Goal: Transaction & Acquisition: Purchase product/service

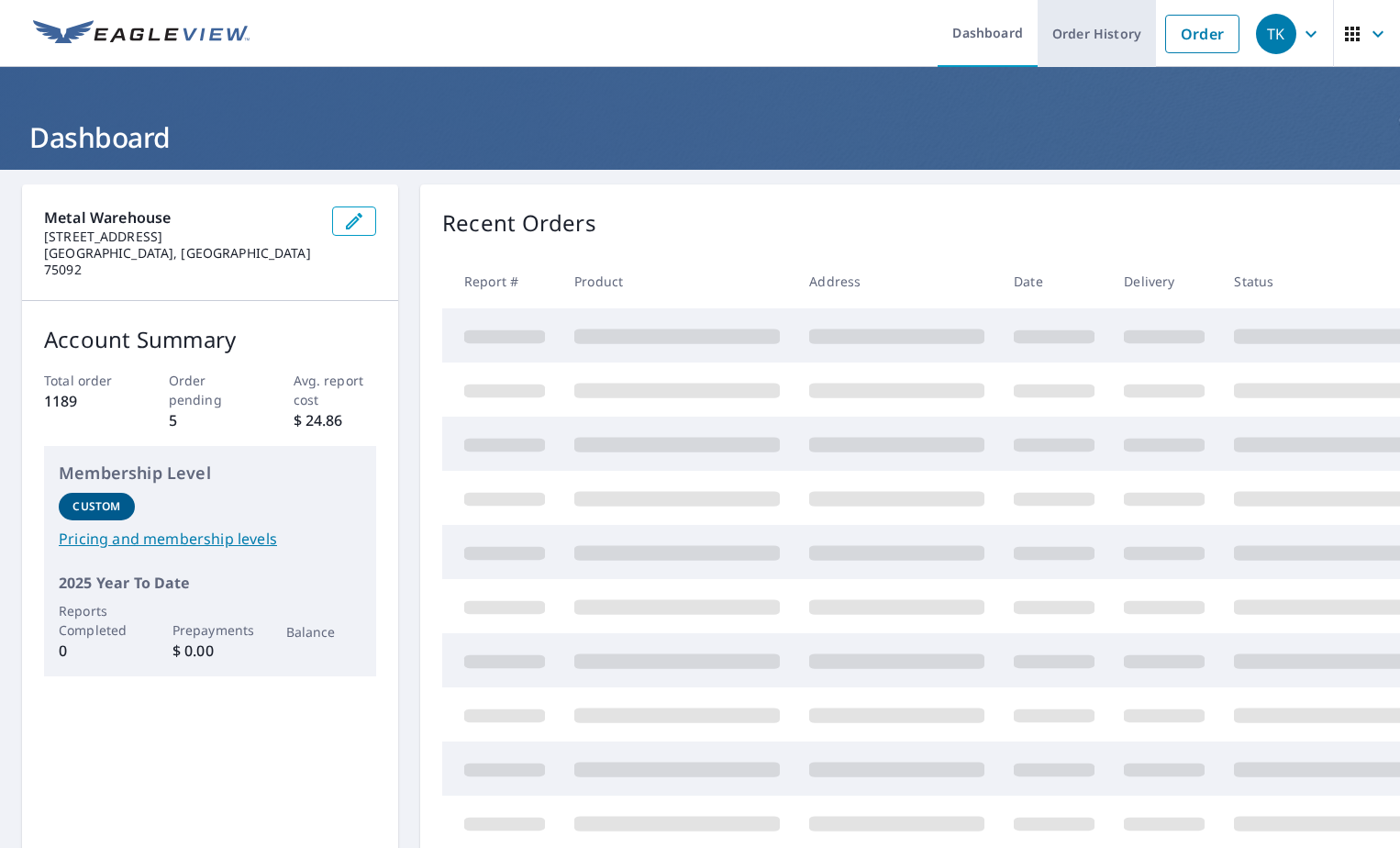
click at [1073, 37] on link "Order History" at bounding box center [1097, 33] width 118 height 67
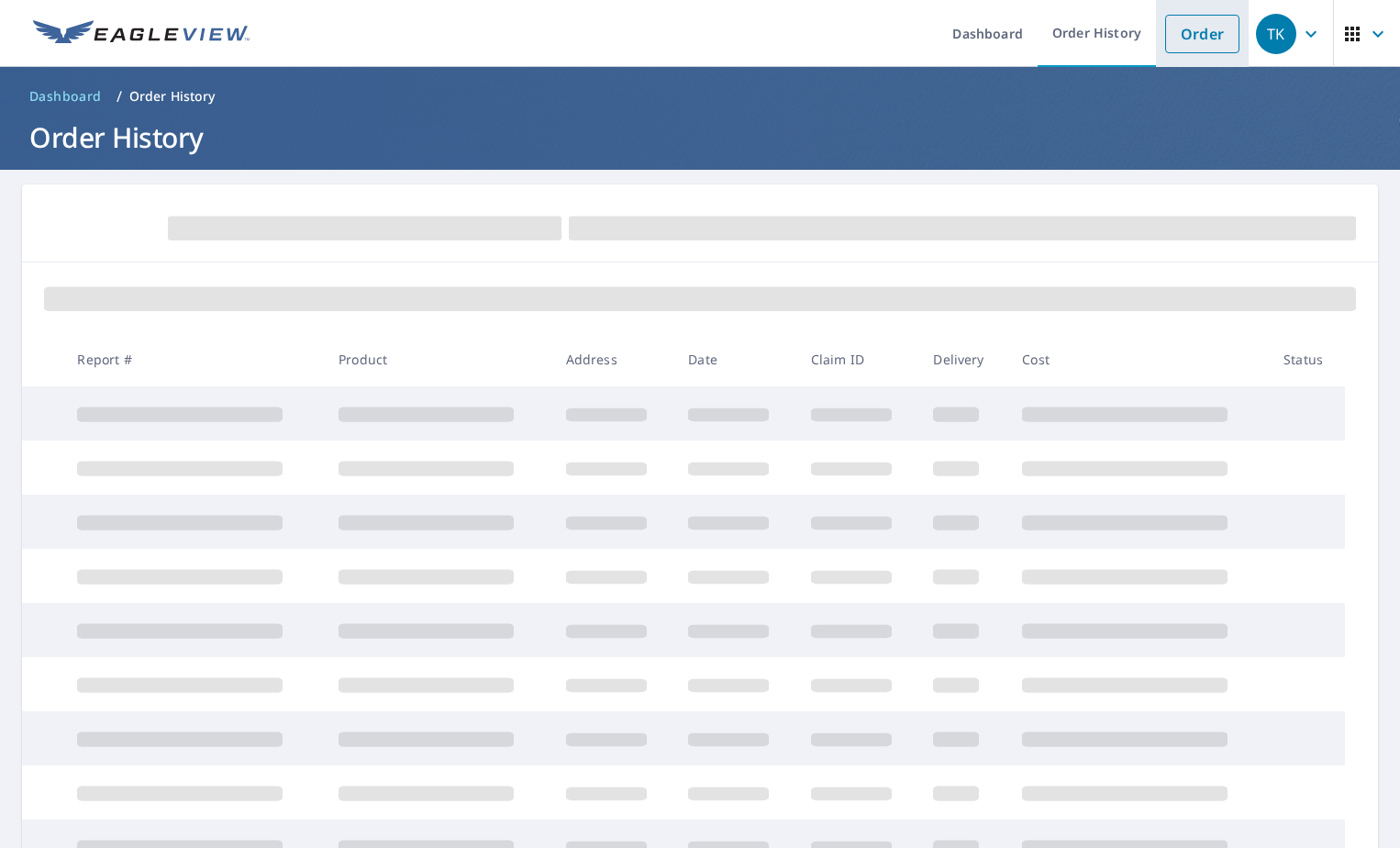
click at [1178, 35] on link "Order" at bounding box center [1202, 34] width 75 height 39
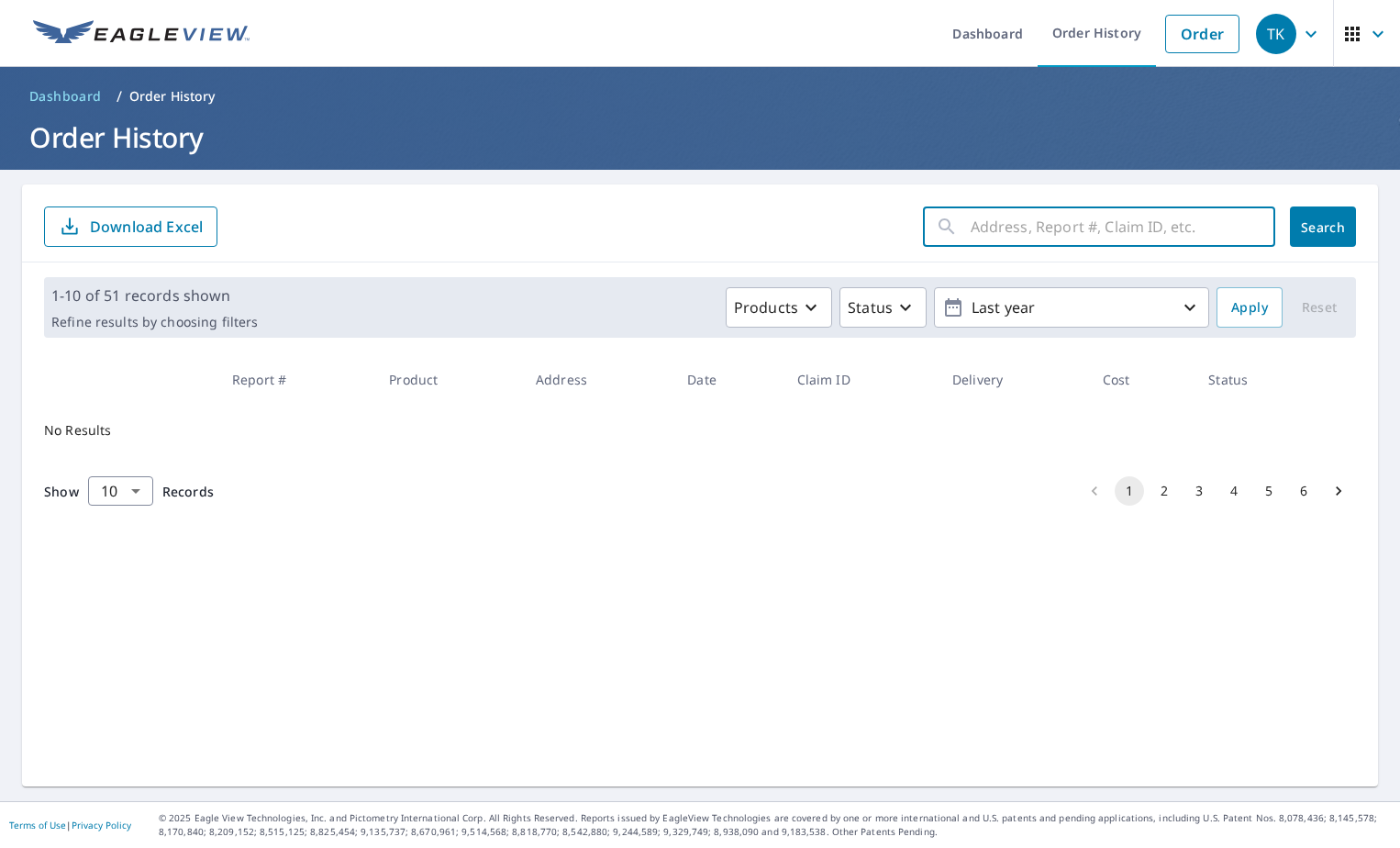
click at [1026, 228] on input "text" at bounding box center [1123, 226] width 305 height 51
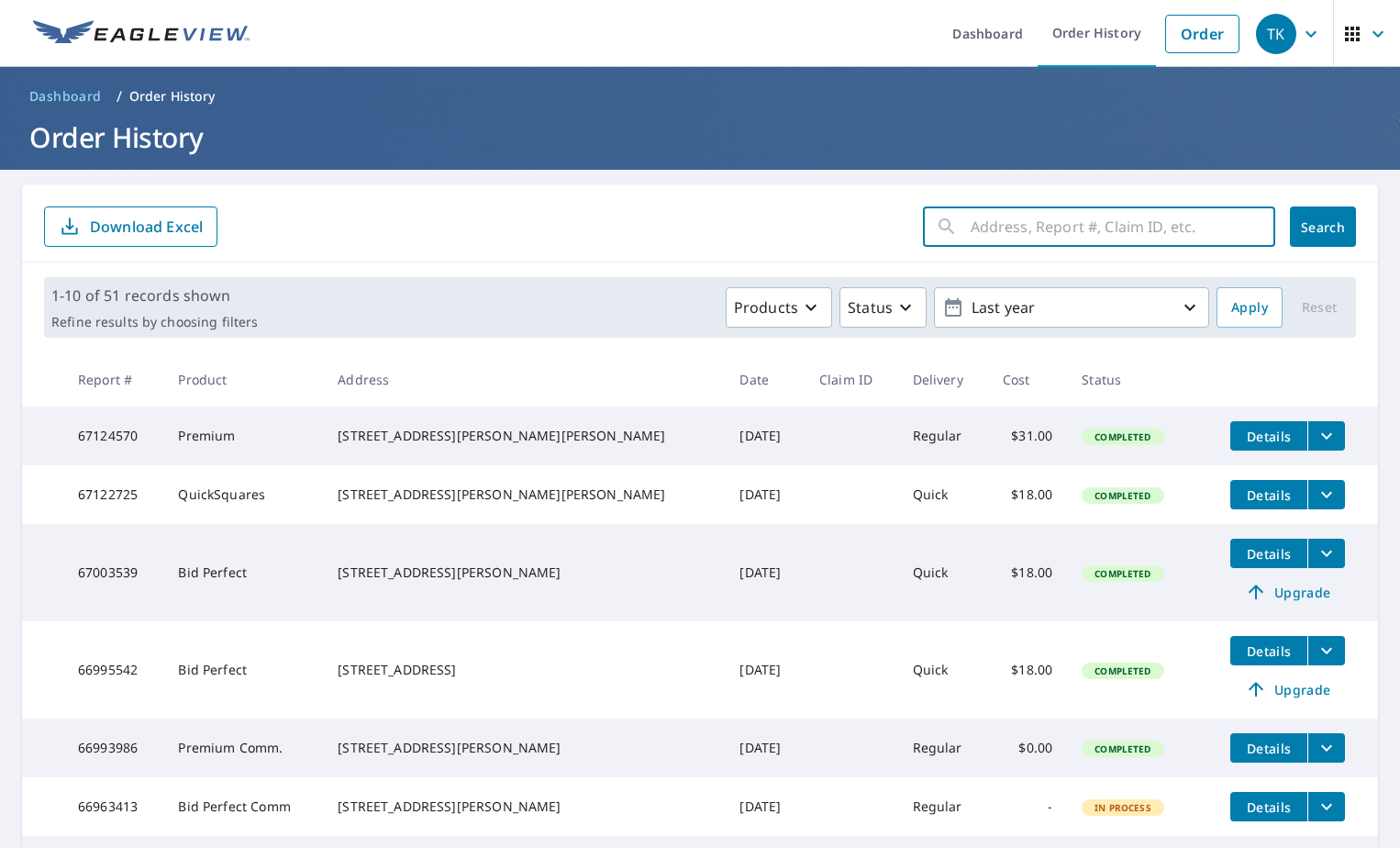
paste input "[STREET_ADDRESS]"
type input "[STREET_ADDRESS]"
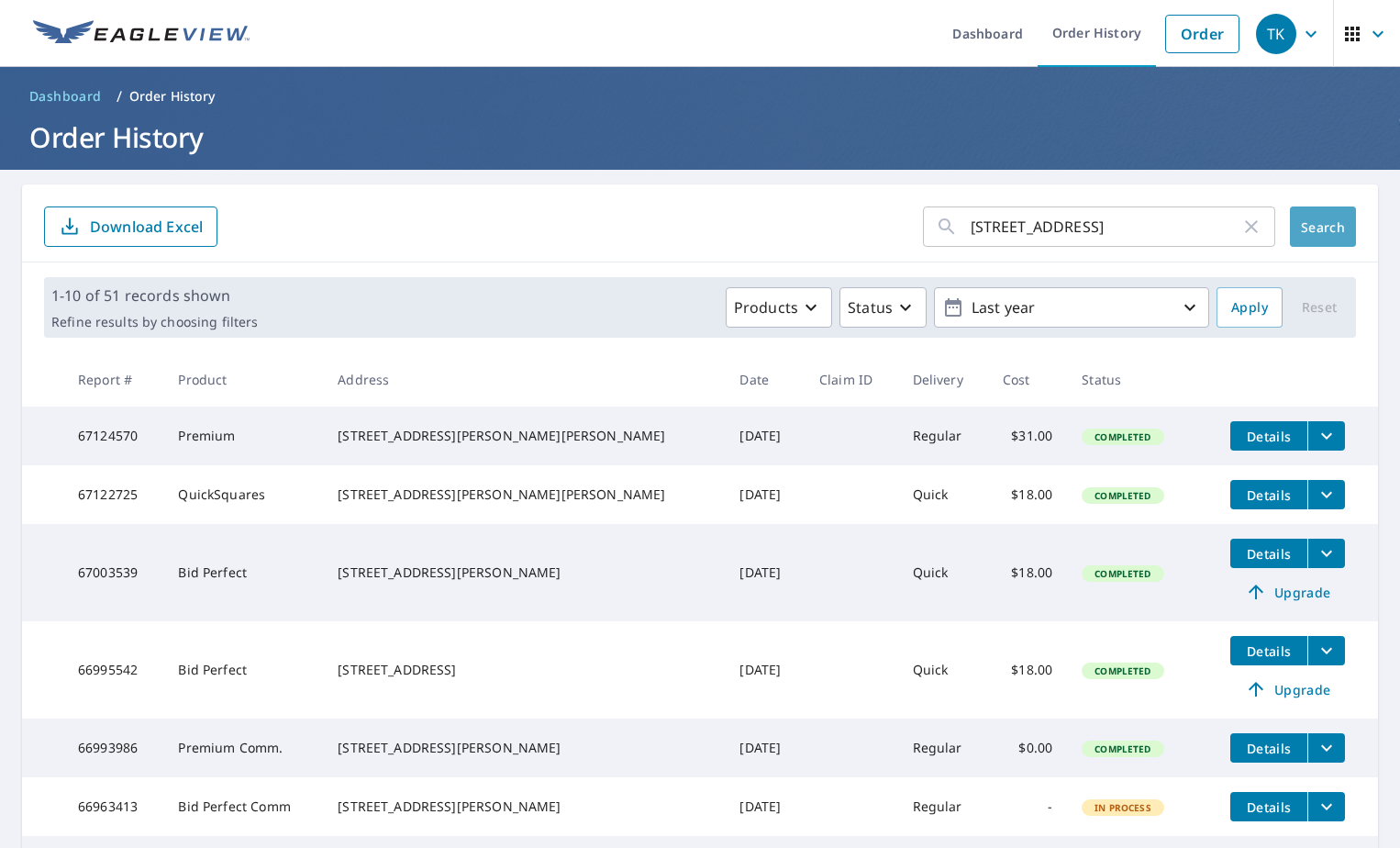
scroll to position [0, 0]
click at [1314, 223] on span "Search" at bounding box center [1323, 227] width 37 height 17
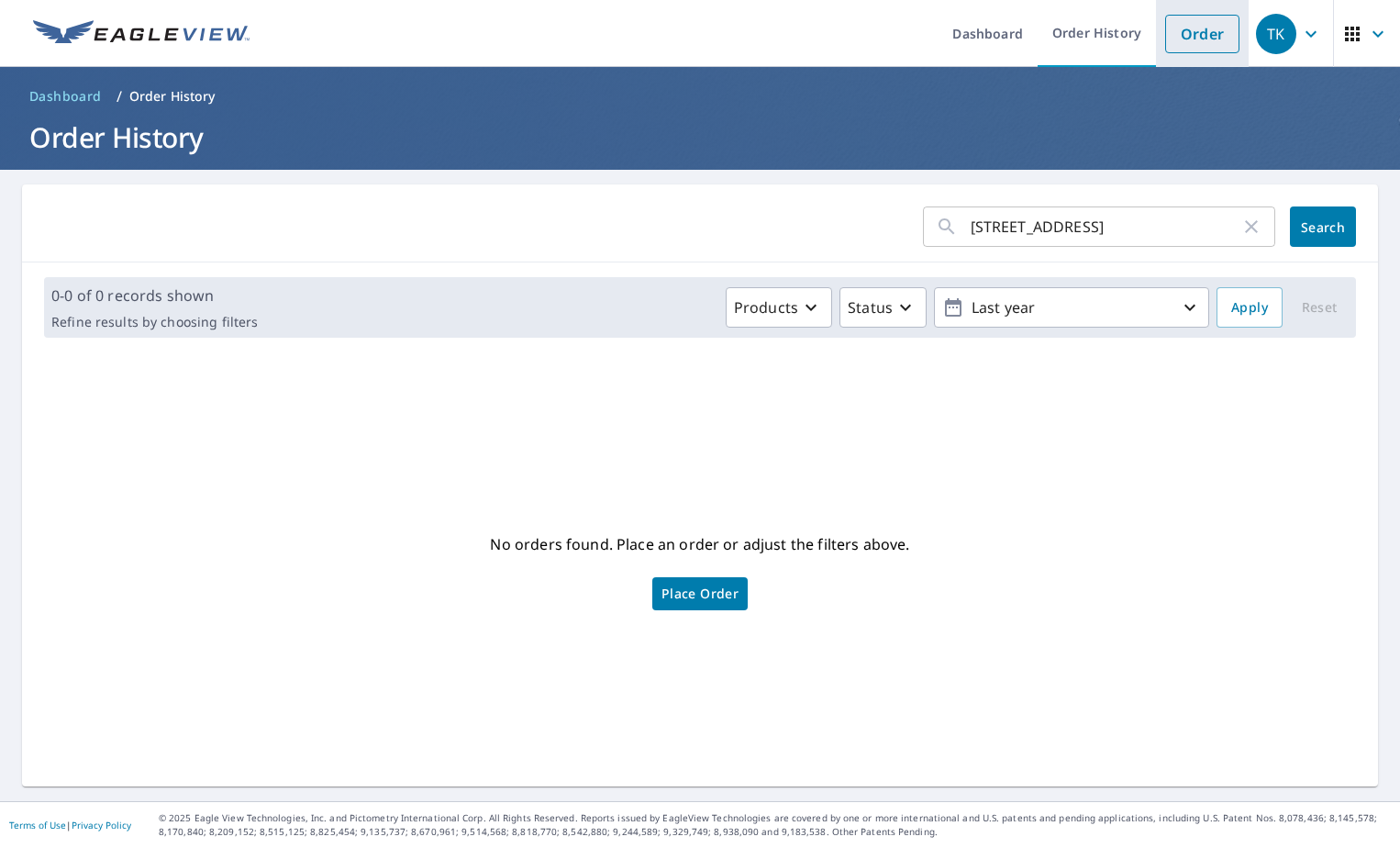
click at [1189, 41] on link "Order" at bounding box center [1202, 34] width 75 height 39
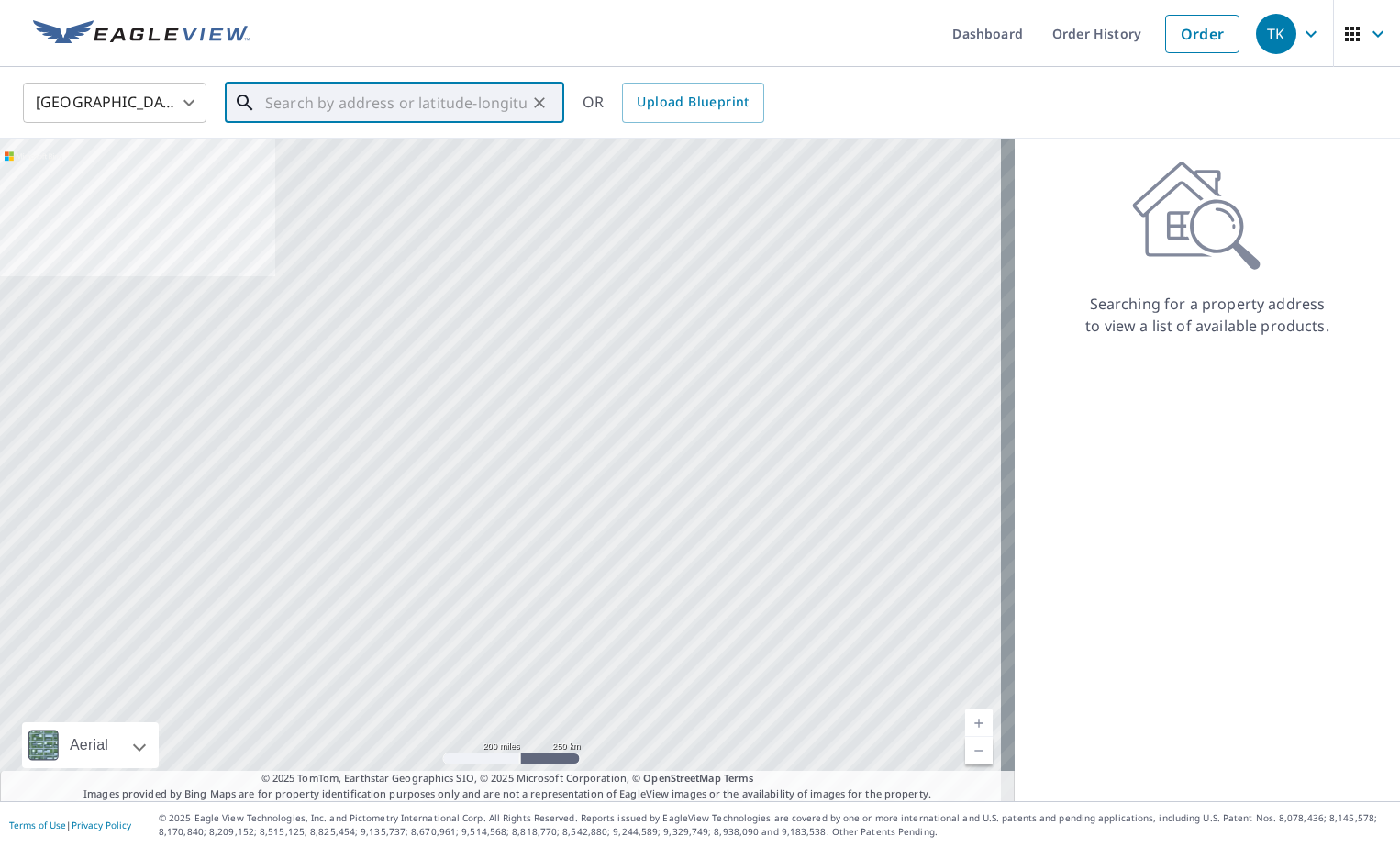
paste input "[STREET_ADDRESS]"
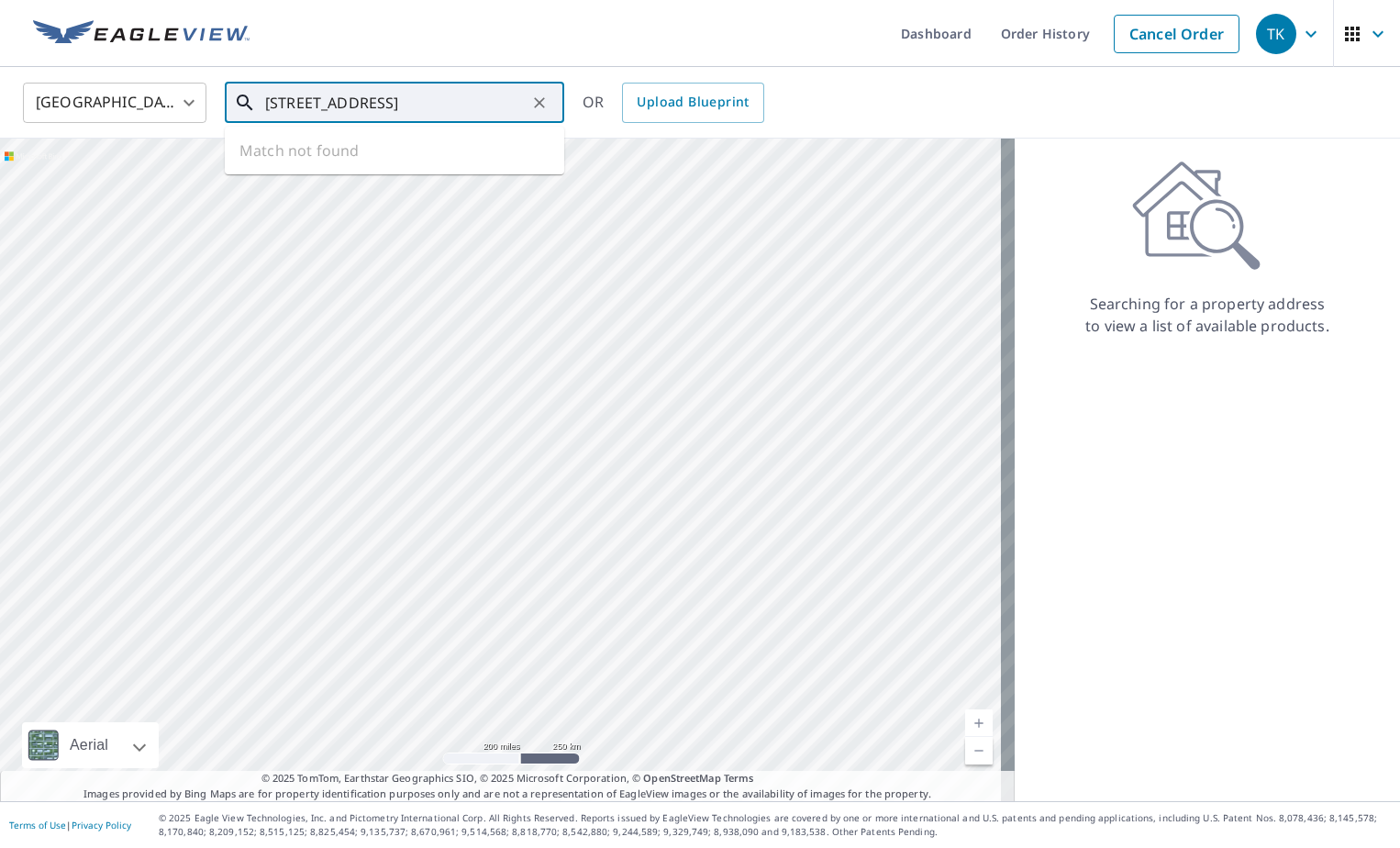
scroll to position [0, 24]
click at [395, 175] on p "[GEOGRAPHIC_DATA]" at bounding box center [406, 176] width 288 height 18
type input "[STREET_ADDRESS]"
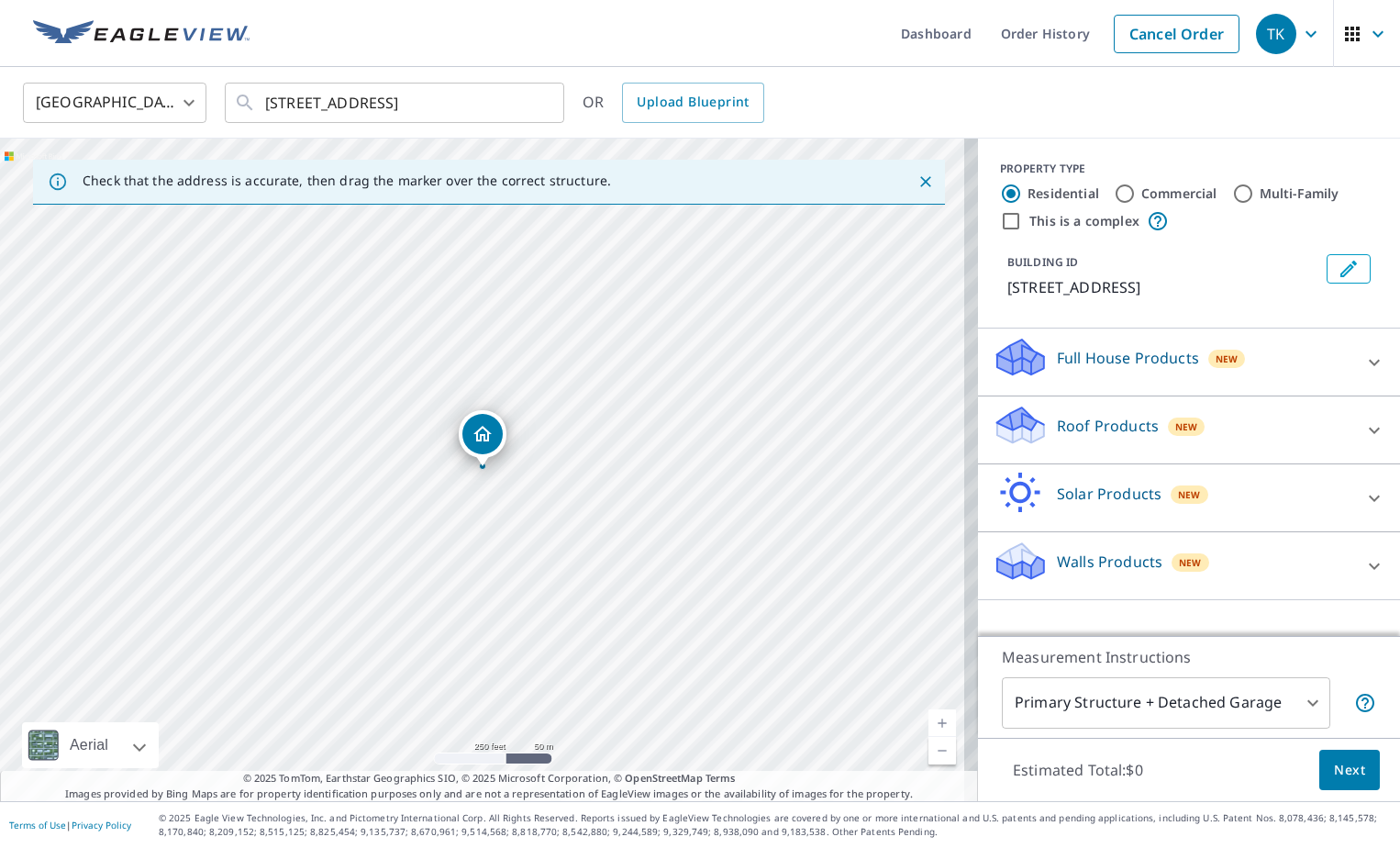
click at [1364, 428] on icon at bounding box center [1375, 430] width 22 height 22
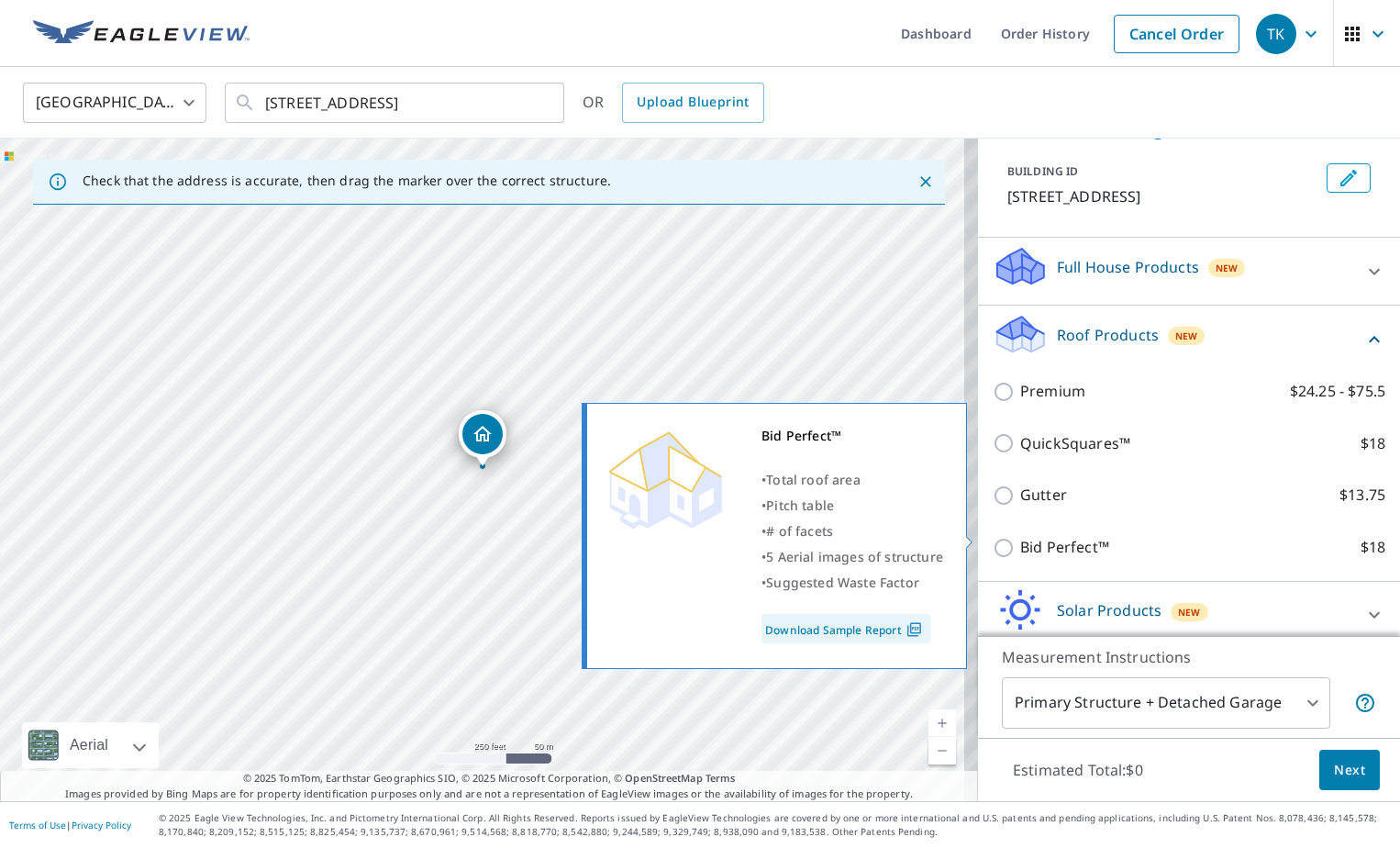
scroll to position [173, 0]
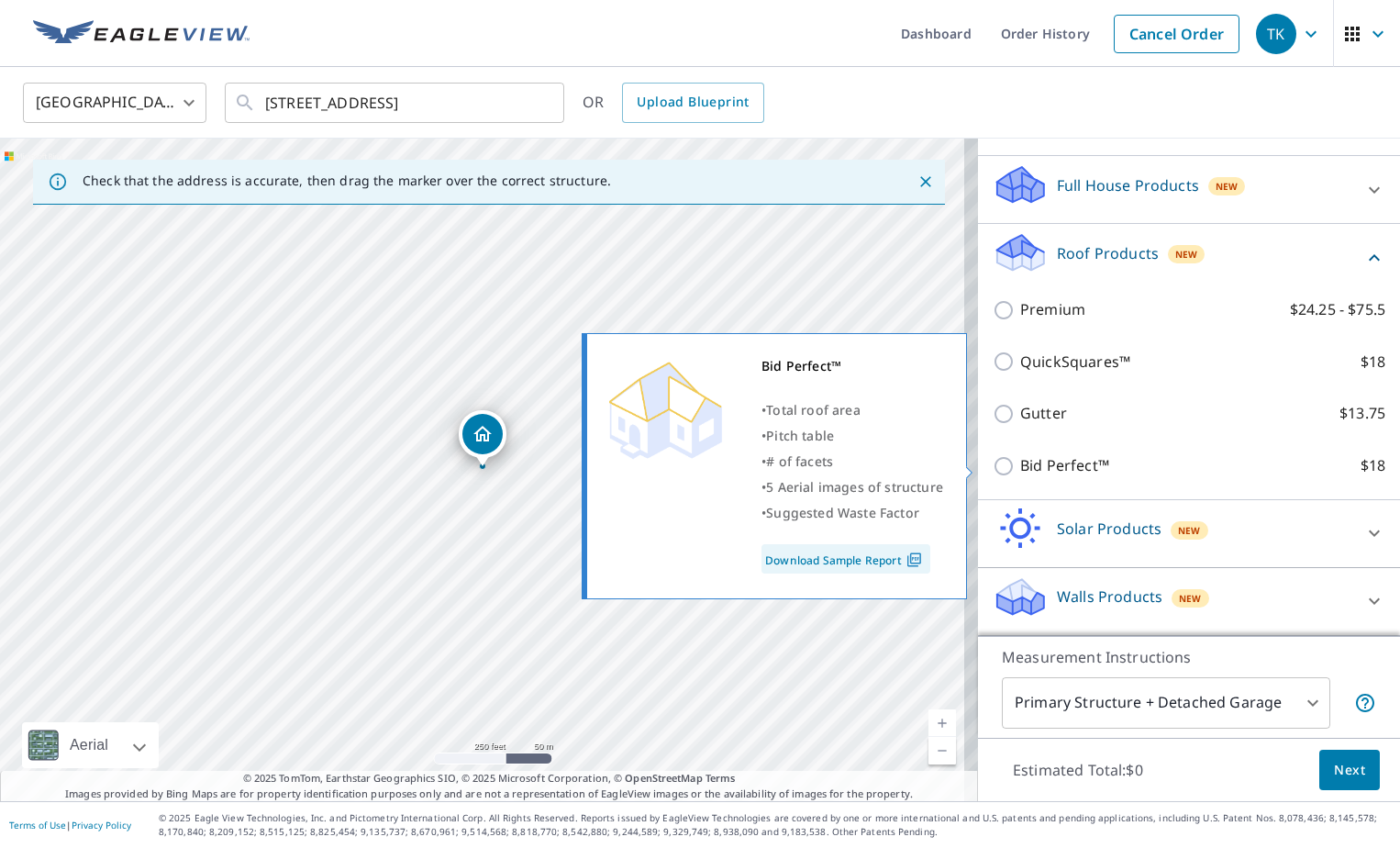
click at [993, 462] on input "Bid Perfect™ $18" at bounding box center [1006, 466] width 27 height 22
checkbox input "true"
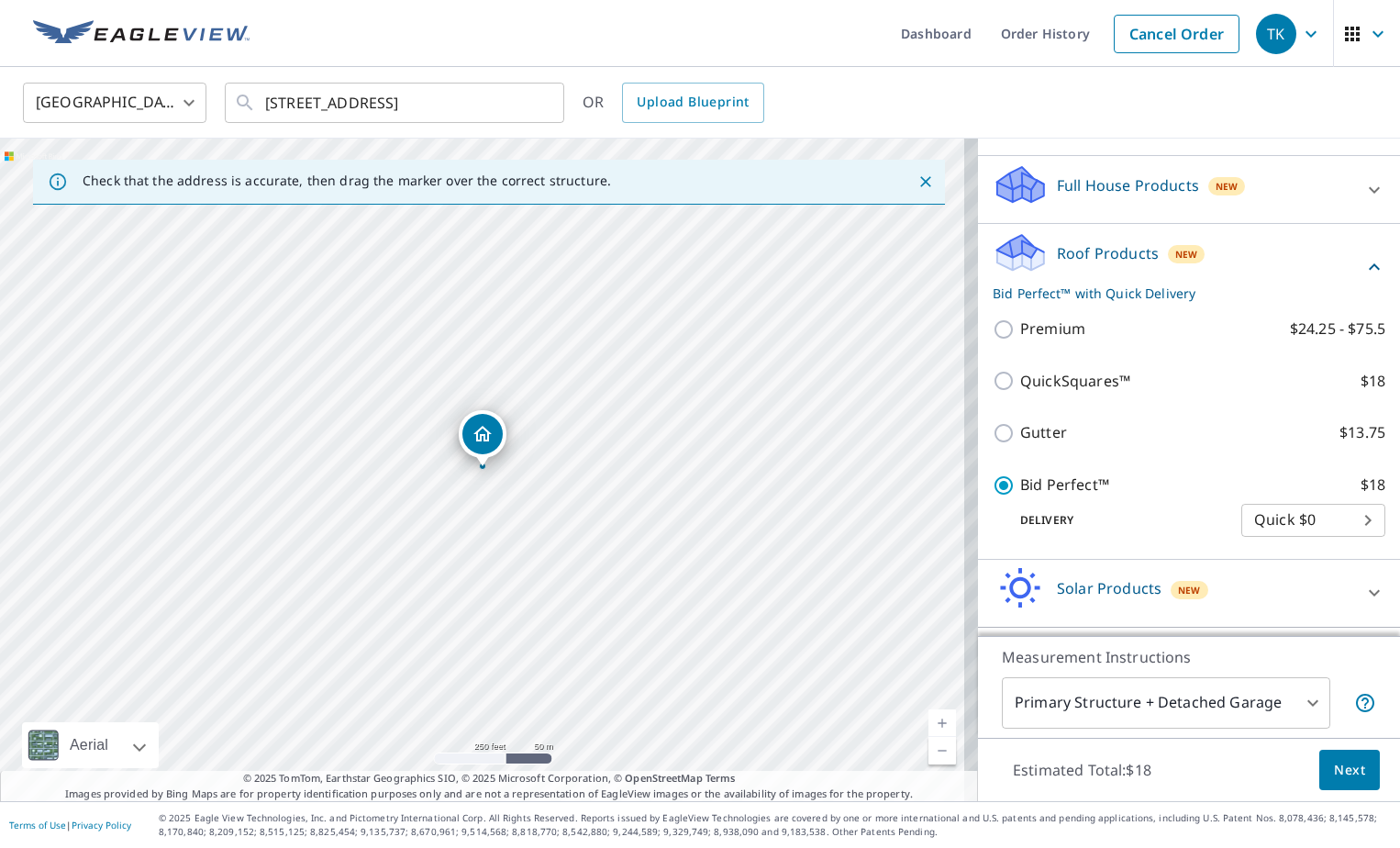
scroll to position [232, 0]
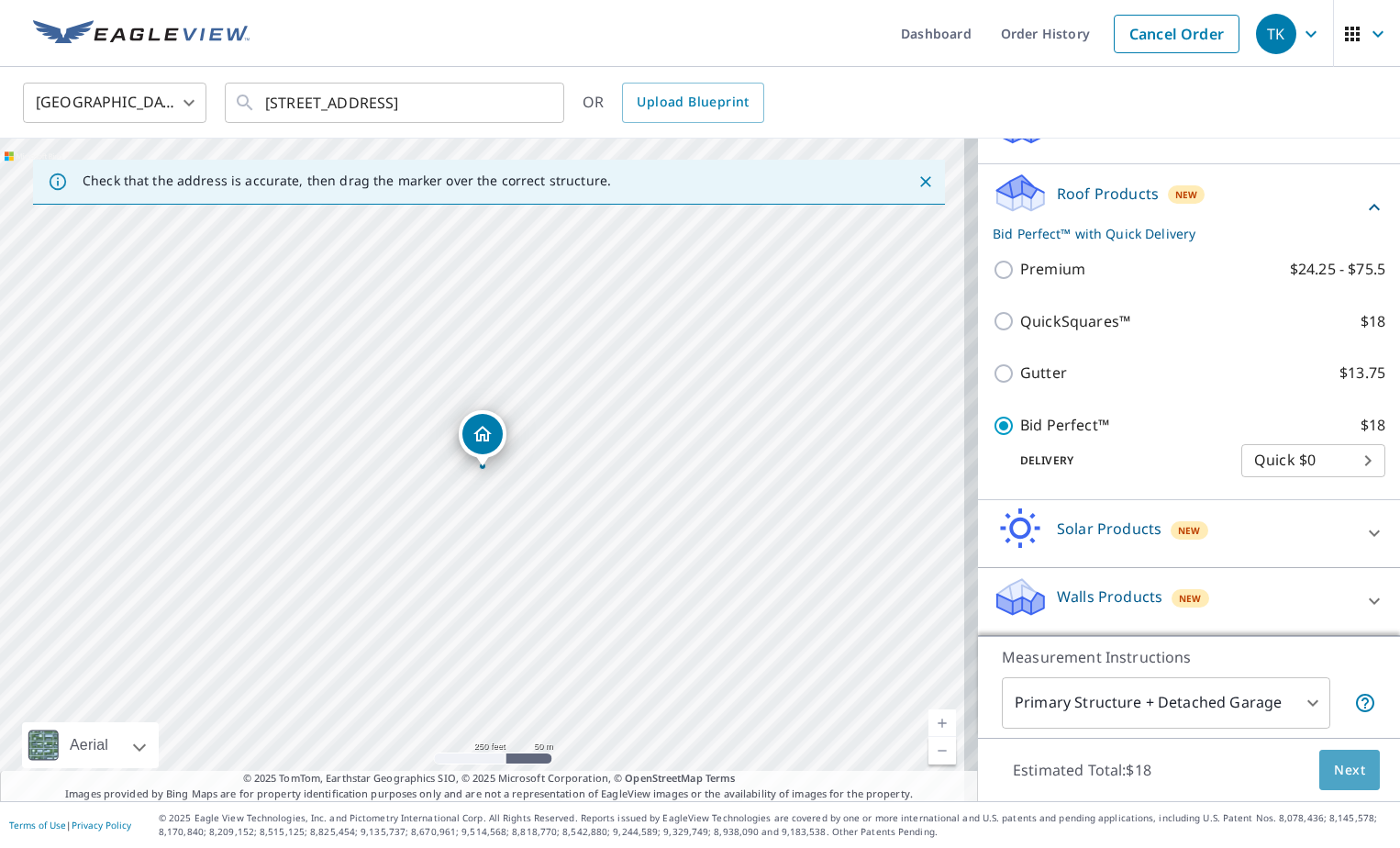
click at [1337, 771] on span "Next" at bounding box center [1350, 770] width 31 height 23
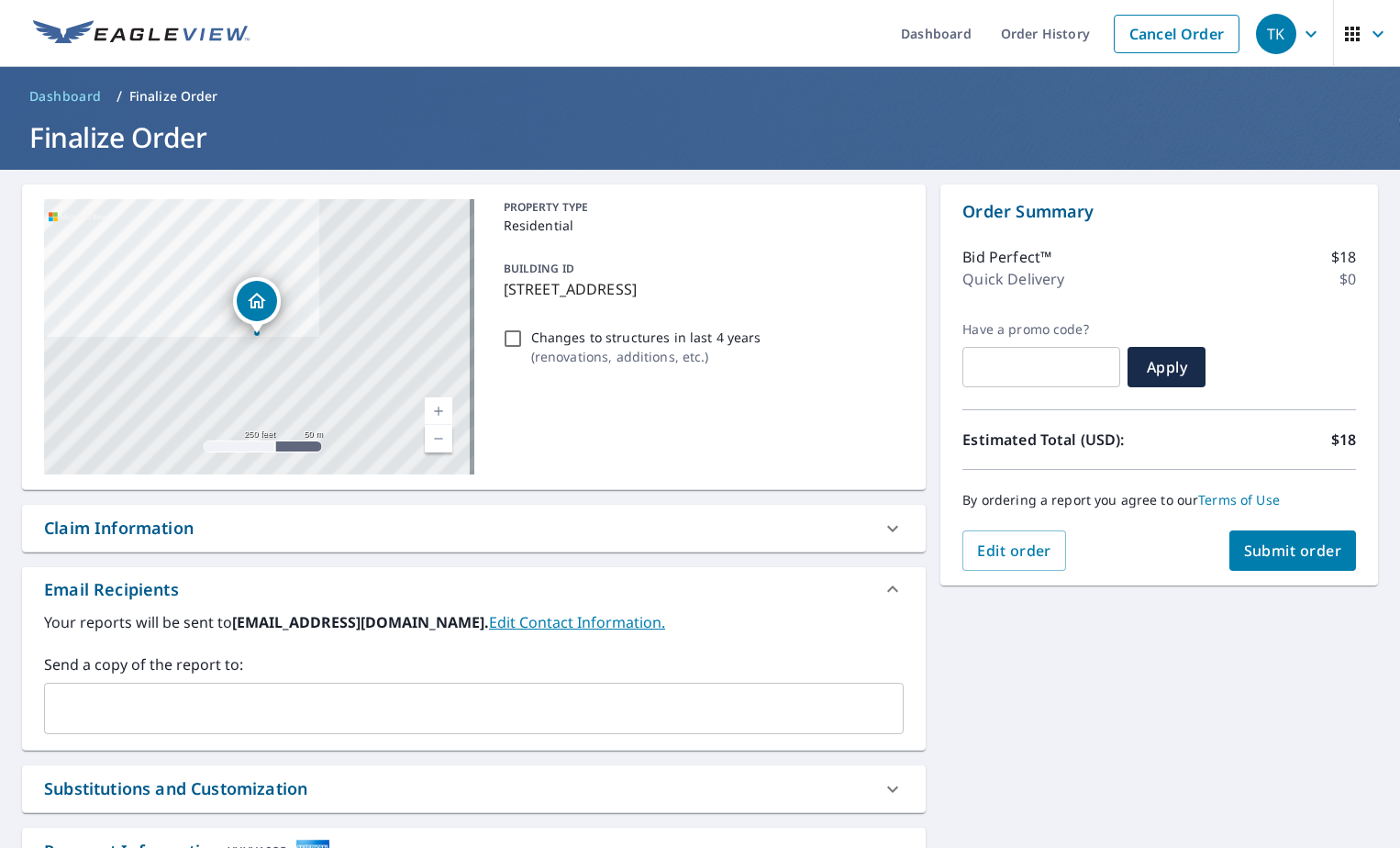
click at [1262, 539] on button "Submit order" at bounding box center [1292, 551] width 127 height 41
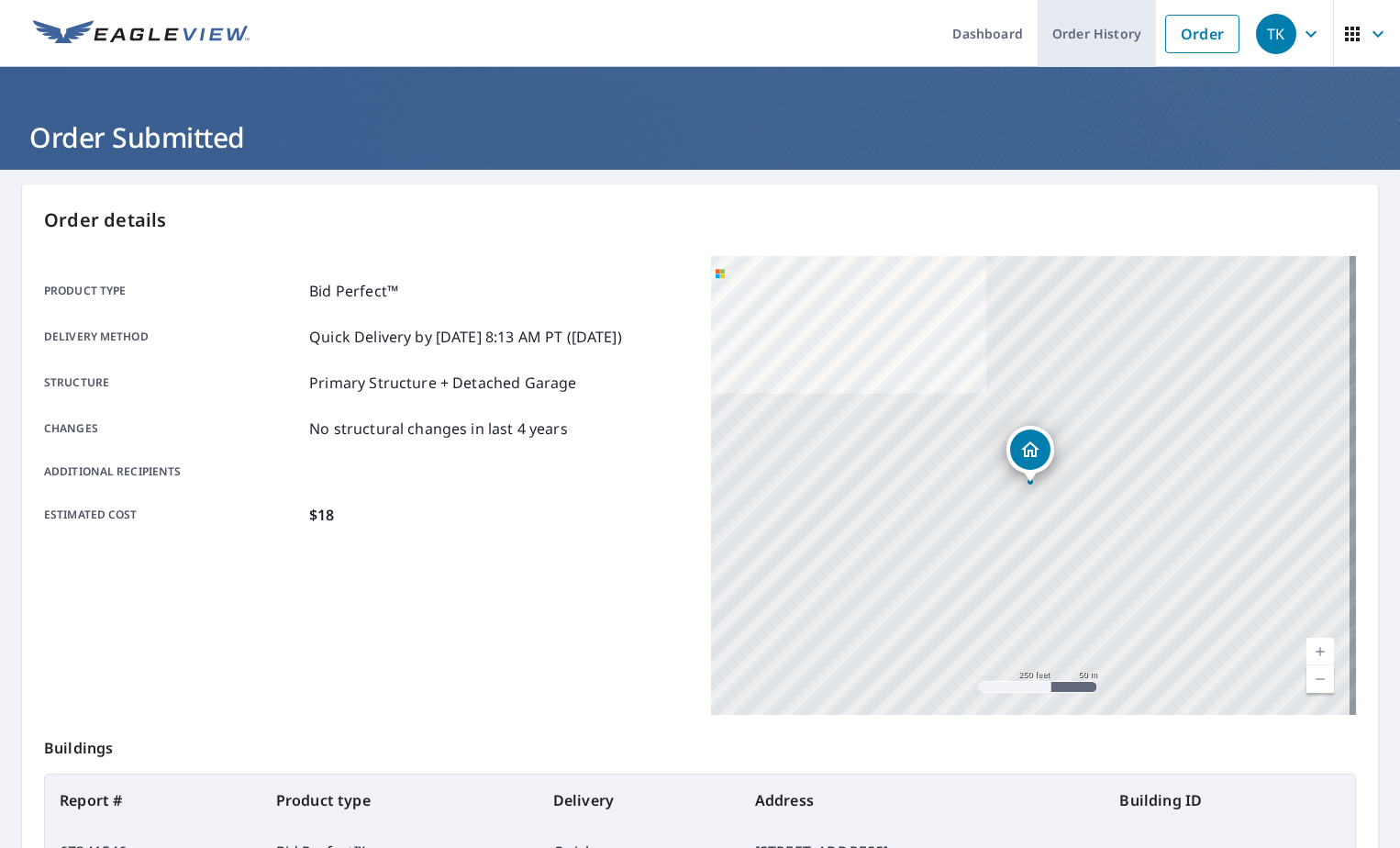
click at [1079, 35] on link "Order History" at bounding box center [1097, 33] width 118 height 67
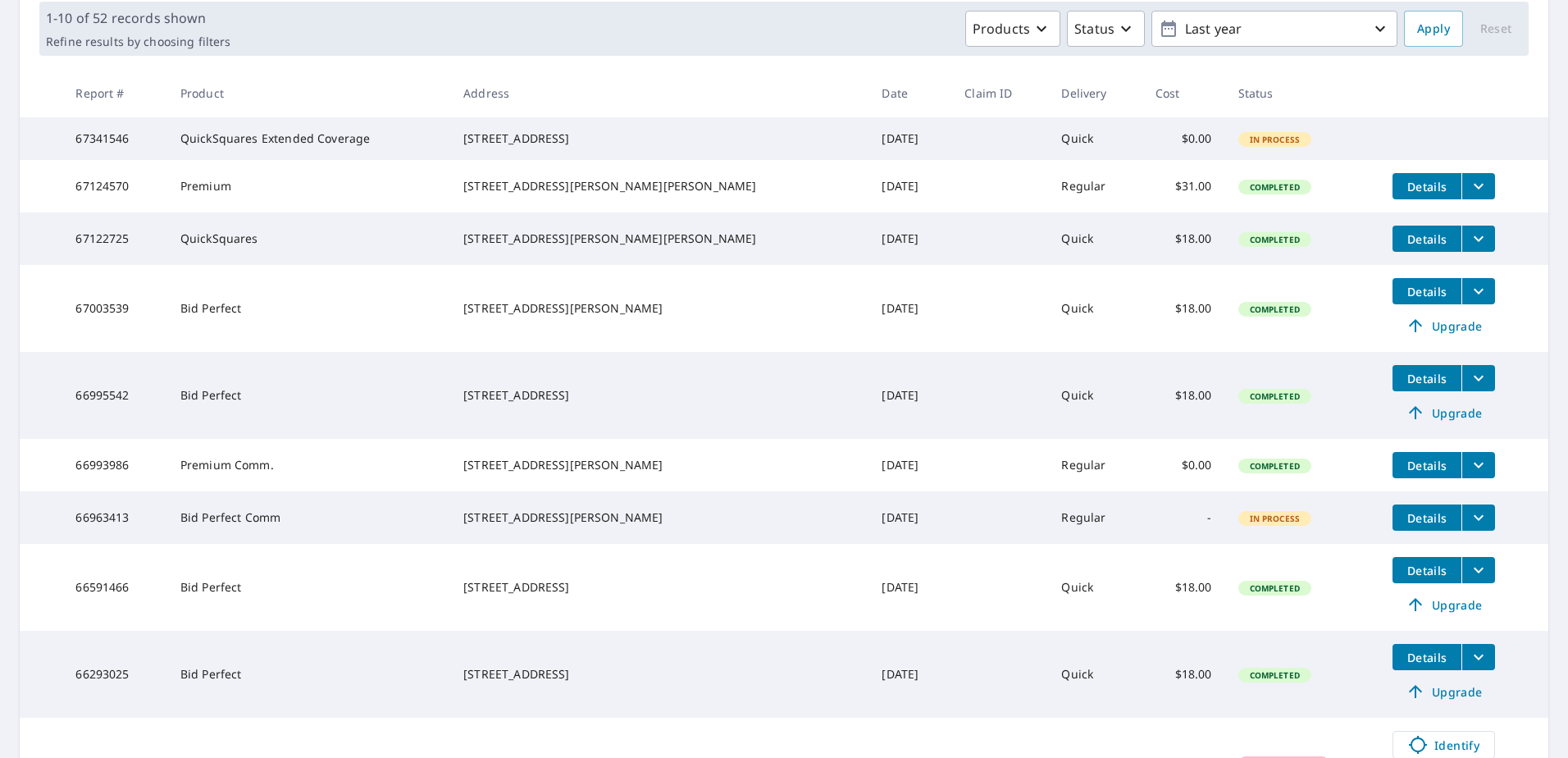
scroll to position [164, 0]
